Goal: Information Seeking & Learning: Learn about a topic

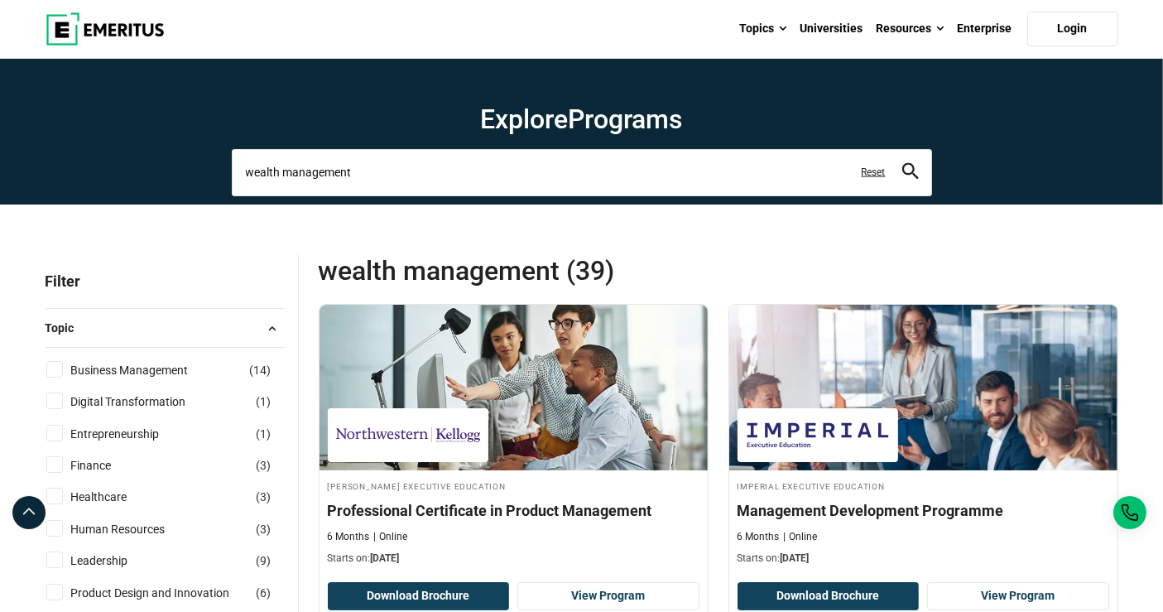
drag, startPoint x: 321, startPoint y: 176, endPoint x: 351, endPoint y: 167, distance: 30.9
click at [323, 176] on input "wealth management" at bounding box center [582, 172] width 700 height 46
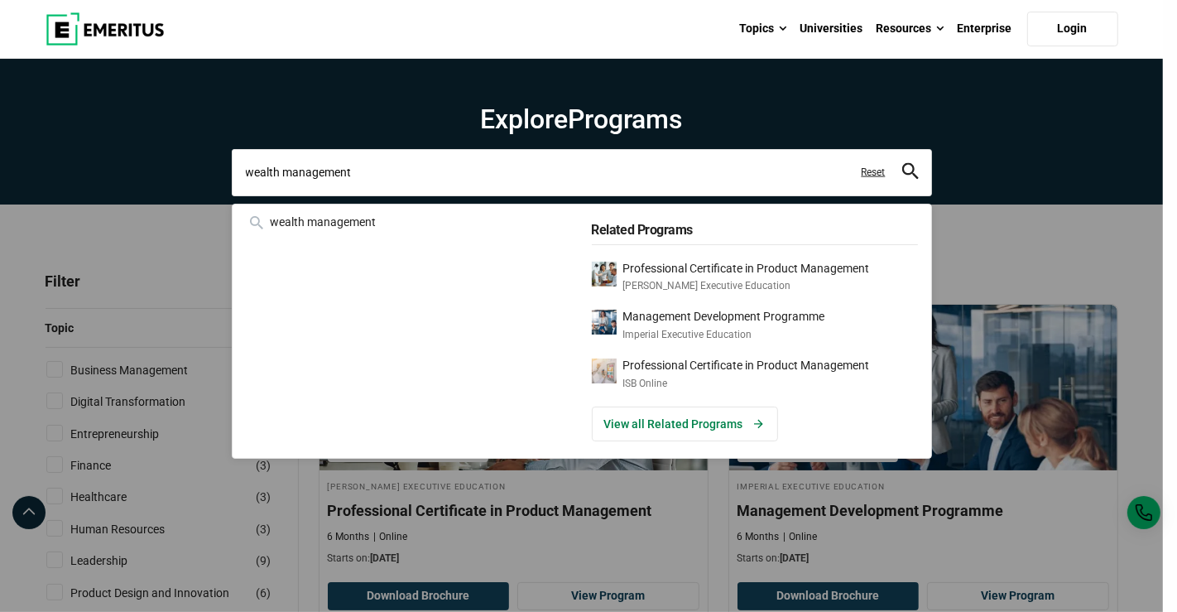
drag, startPoint x: 352, startPoint y: 168, endPoint x: 60, endPoint y: 178, distance: 291.6
click at [232, 180] on div "wealth management wealth management Related Programs Professional Certificate i…" at bounding box center [582, 172] width 700 height 46
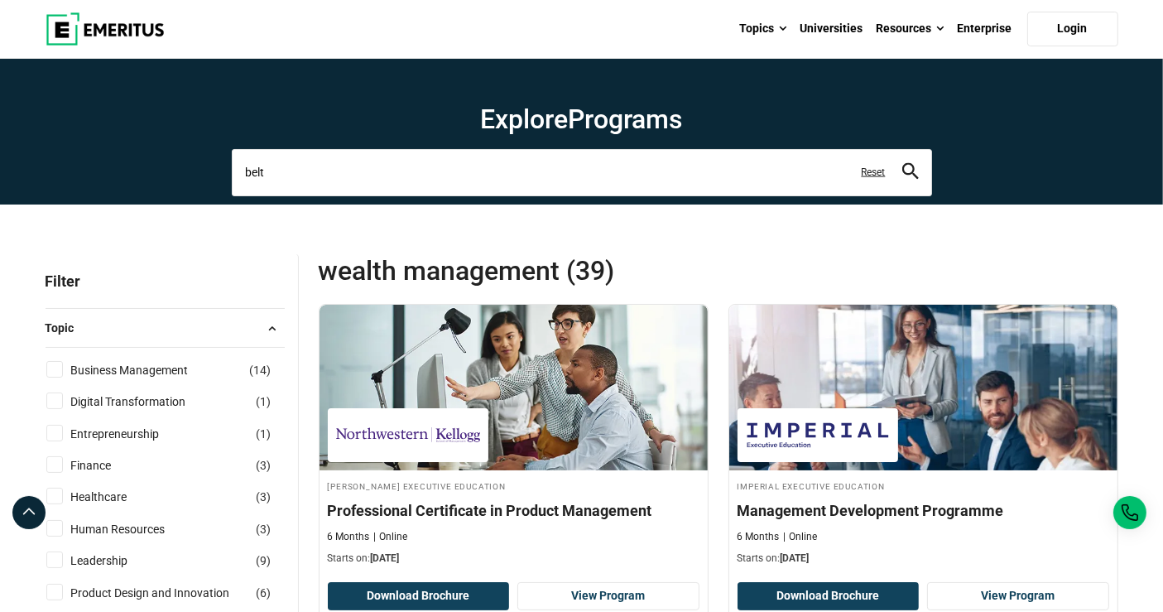
type input "belt"
click at [902, 163] on button "search" at bounding box center [910, 172] width 17 height 19
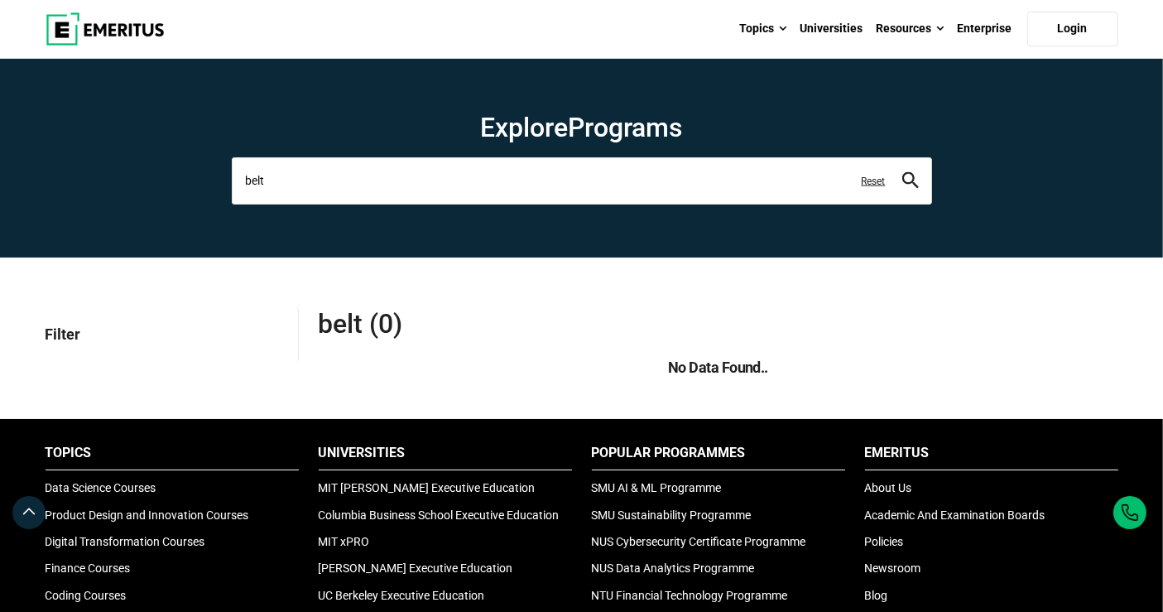
drag, startPoint x: 315, startPoint y: 169, endPoint x: 38, endPoint y: 190, distance: 277.4
click at [38, 193] on section "Explore Programs belt leadership marketing project management data science prod…" at bounding box center [581, 158] width 1163 height 199
type input "six sigma"
click at [902, 171] on button "search" at bounding box center [910, 180] width 17 height 19
